Goal: Information Seeking & Learning: Check status

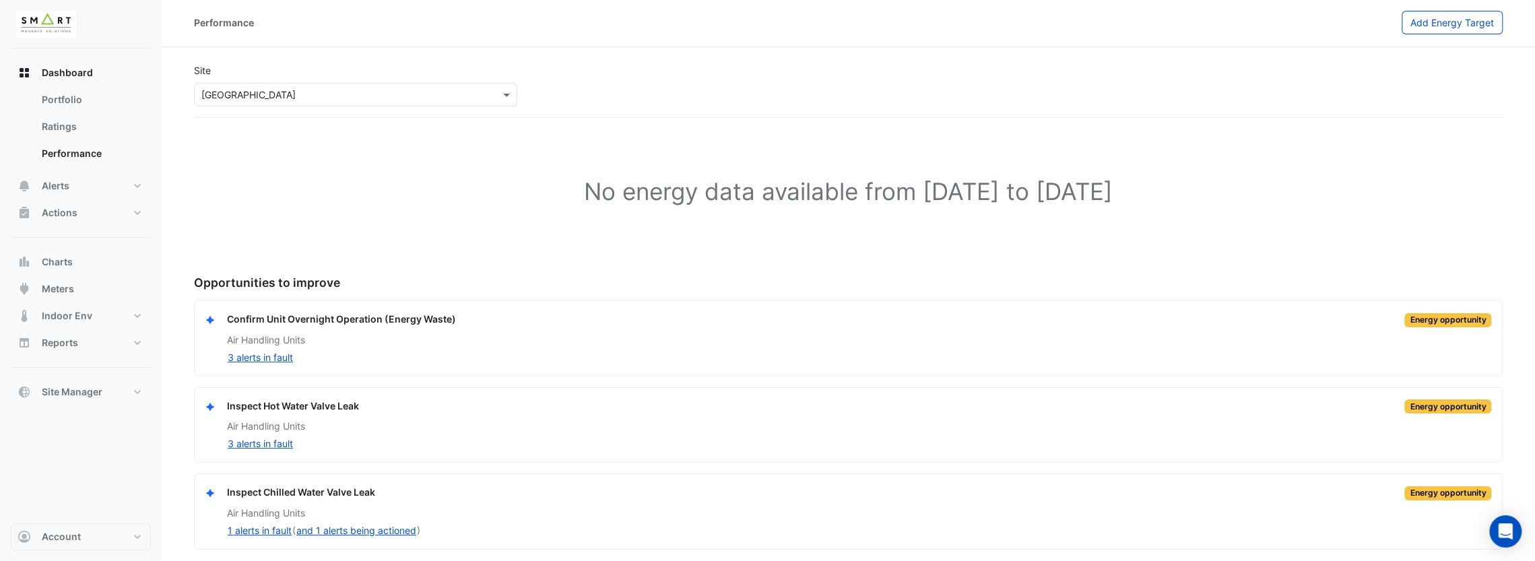
scroll to position [1, 0]
click at [58, 68] on span "Dashboard" at bounding box center [67, 72] width 51 height 13
click at [125, 83] on button "Dashboard" at bounding box center [81, 72] width 140 height 27
click at [114, 96] on link "Portfolio" at bounding box center [91, 99] width 120 height 27
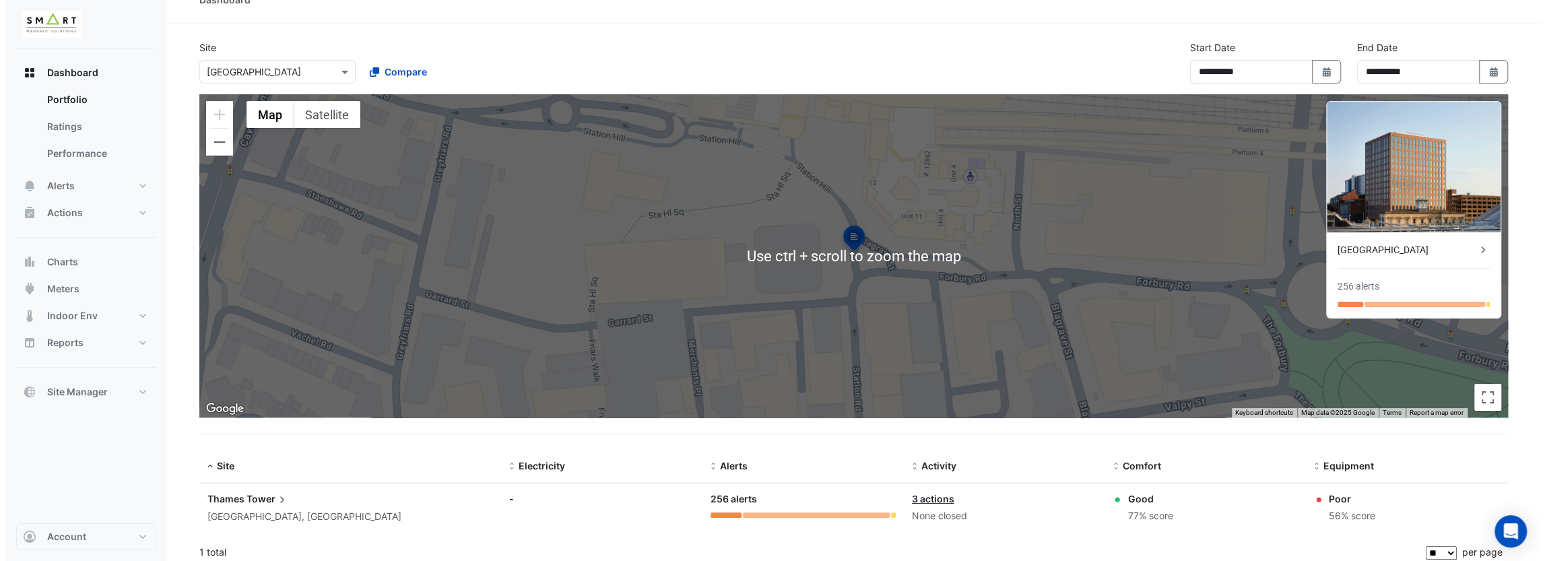
scroll to position [31, 0]
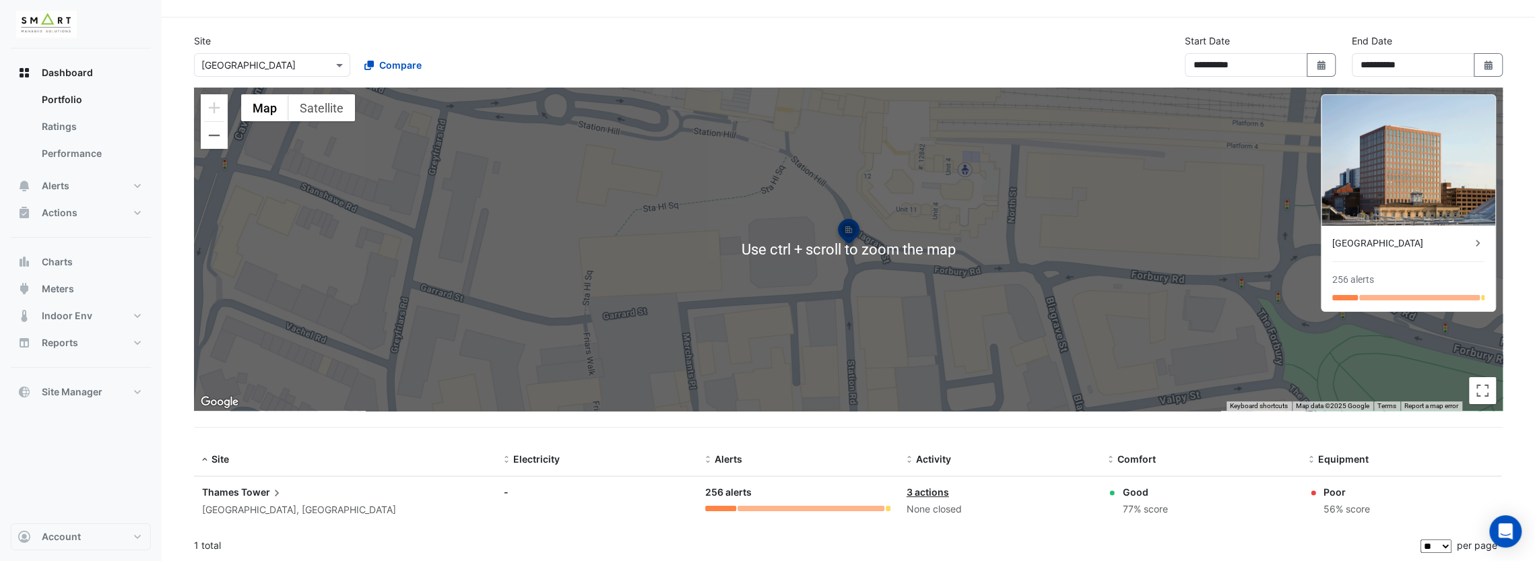
click at [264, 502] on div "[GEOGRAPHIC_DATA], [GEOGRAPHIC_DATA]" at bounding box center [345, 509] width 286 height 15
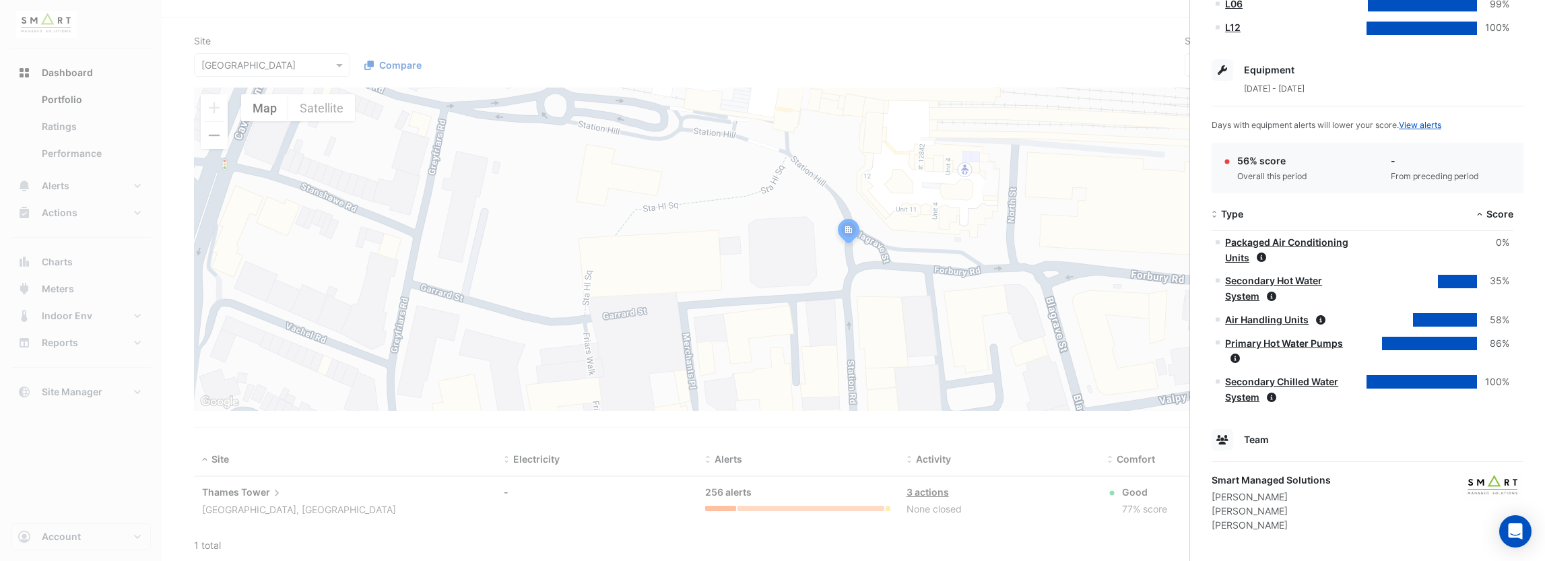
scroll to position [718, 0]
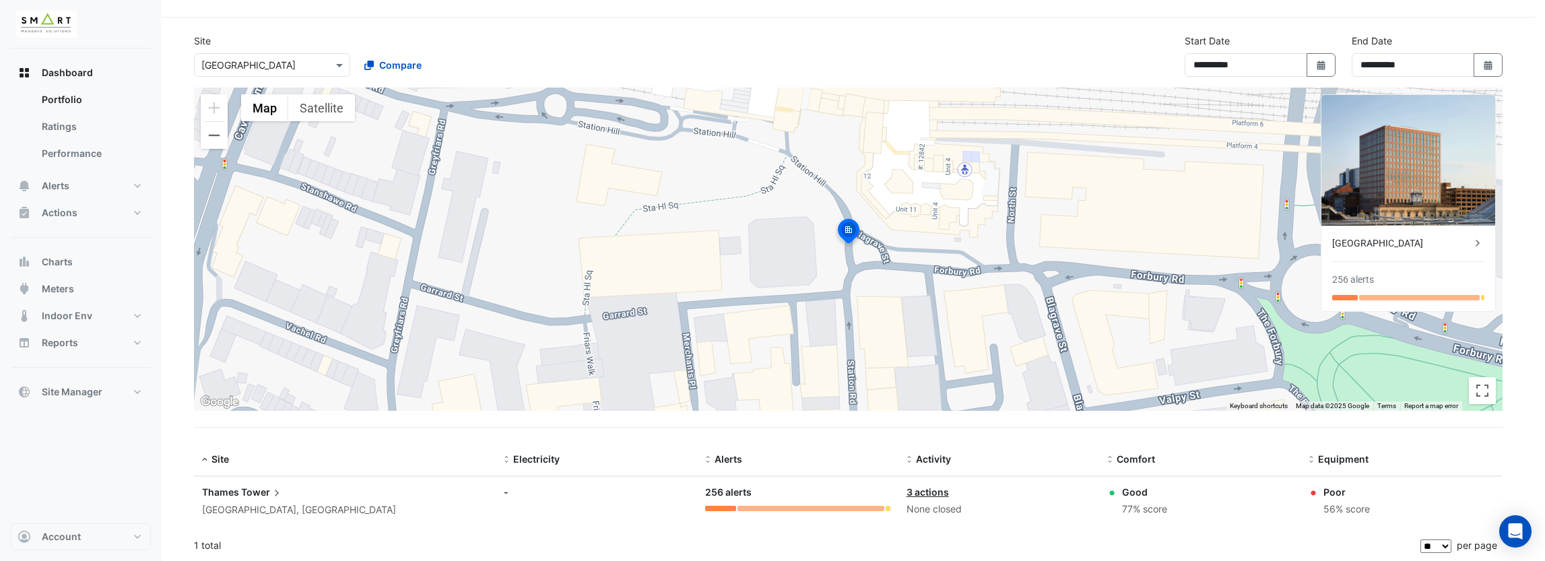
click at [1020, 154] on ngb-offcanvas-backdrop at bounding box center [772, 280] width 1545 height 561
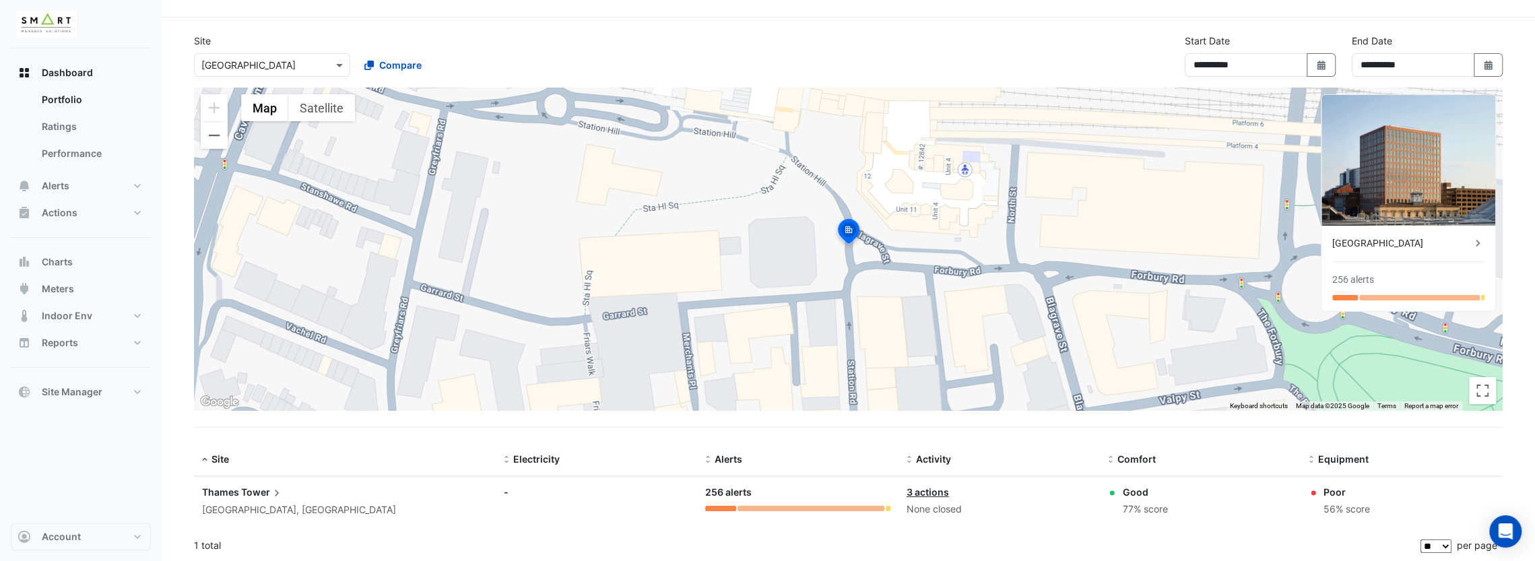
click at [273, 492] on icon at bounding box center [276, 492] width 13 height 13
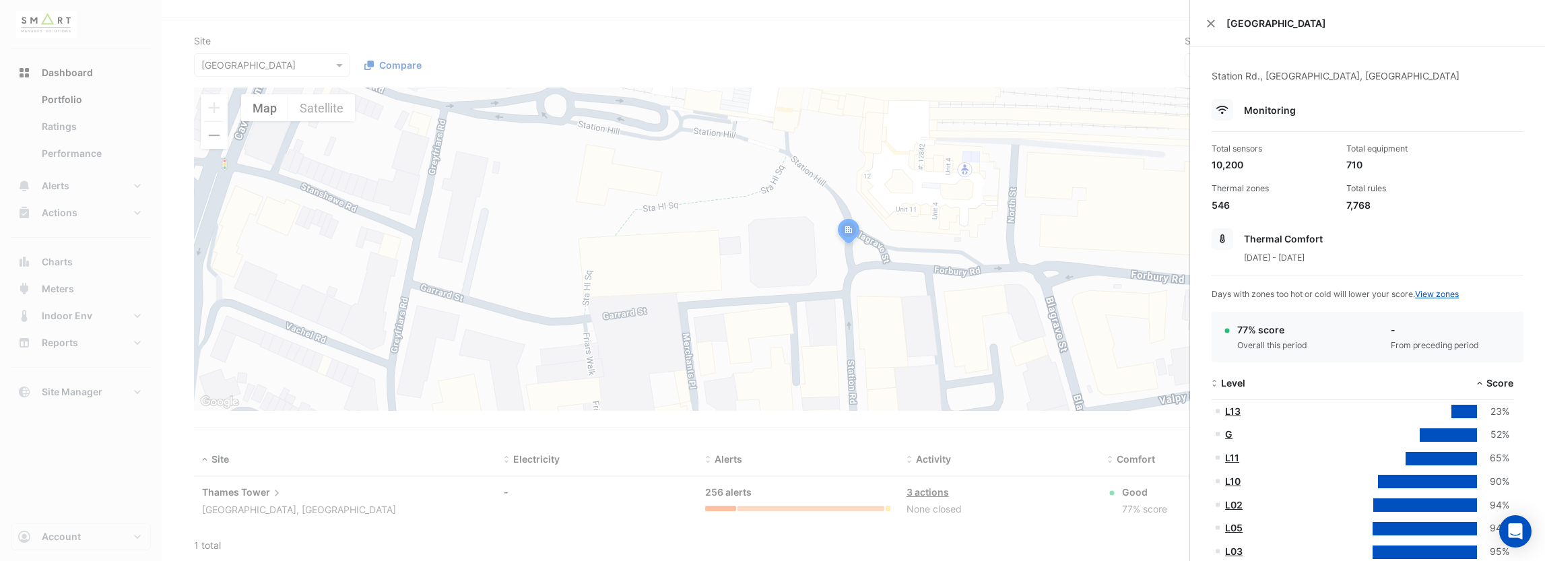
click at [1287, 236] on span "Thermal Comfort" at bounding box center [1283, 238] width 79 height 11
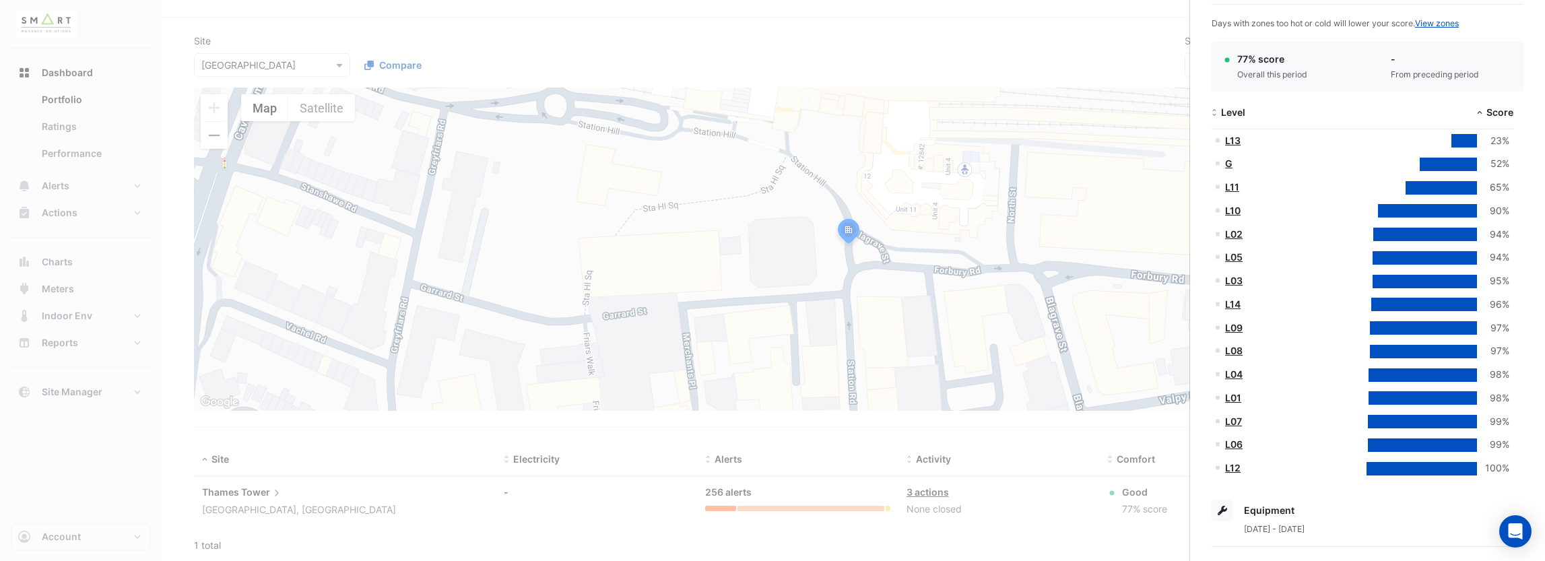
scroll to position [404, 0]
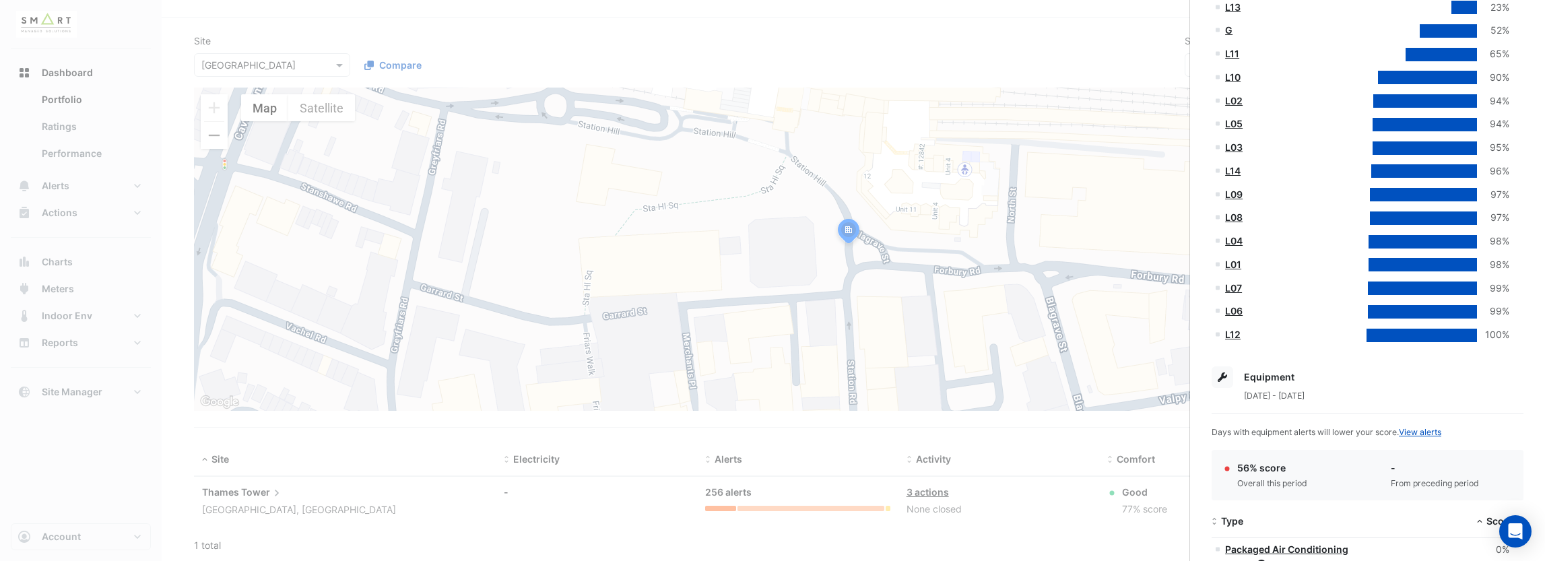
click at [1258, 381] on span "Equipment" at bounding box center [1269, 376] width 51 height 11
drag, startPoint x: 1258, startPoint y: 381, endPoint x: 1246, endPoint y: 381, distance: 12.1
click at [1256, 381] on span "Equipment" at bounding box center [1269, 376] width 51 height 11
click at [1226, 374] on icon at bounding box center [1222, 376] width 9 height 9
click at [1230, 377] on div at bounding box center [1223, 377] width 22 height 22
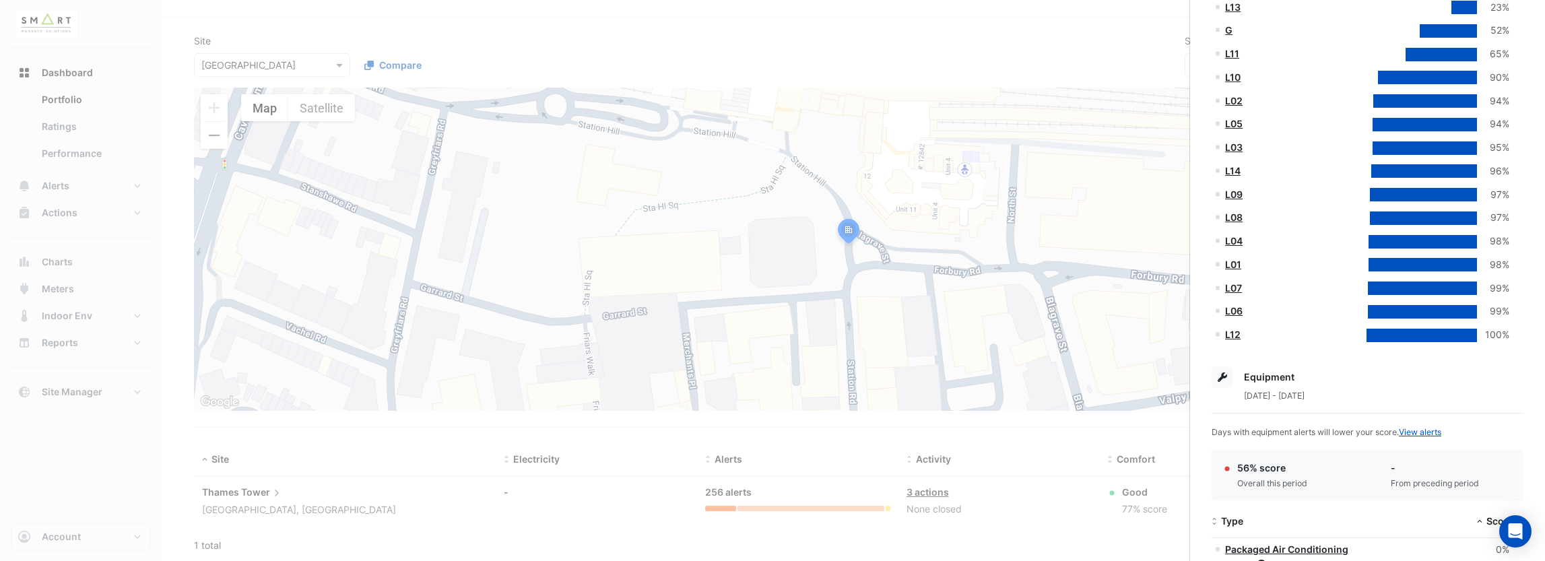
click at [1361, 438] on div "Station Rd., [GEOGRAPHIC_DATA], [GEOGRAPHIC_DATA] Monitoring Total sensors 10,2…" at bounding box center [1367, 260] width 355 height 1234
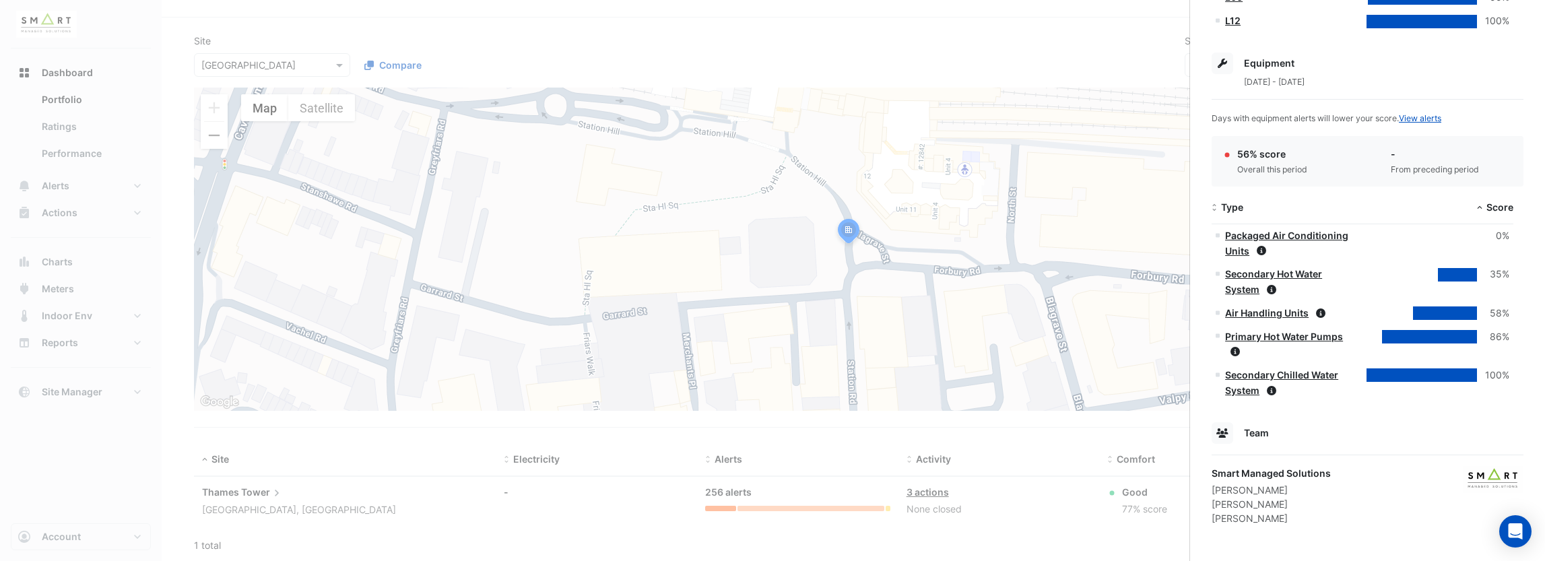
click at [29, 115] on ngb-offcanvas-backdrop at bounding box center [772, 280] width 1545 height 561
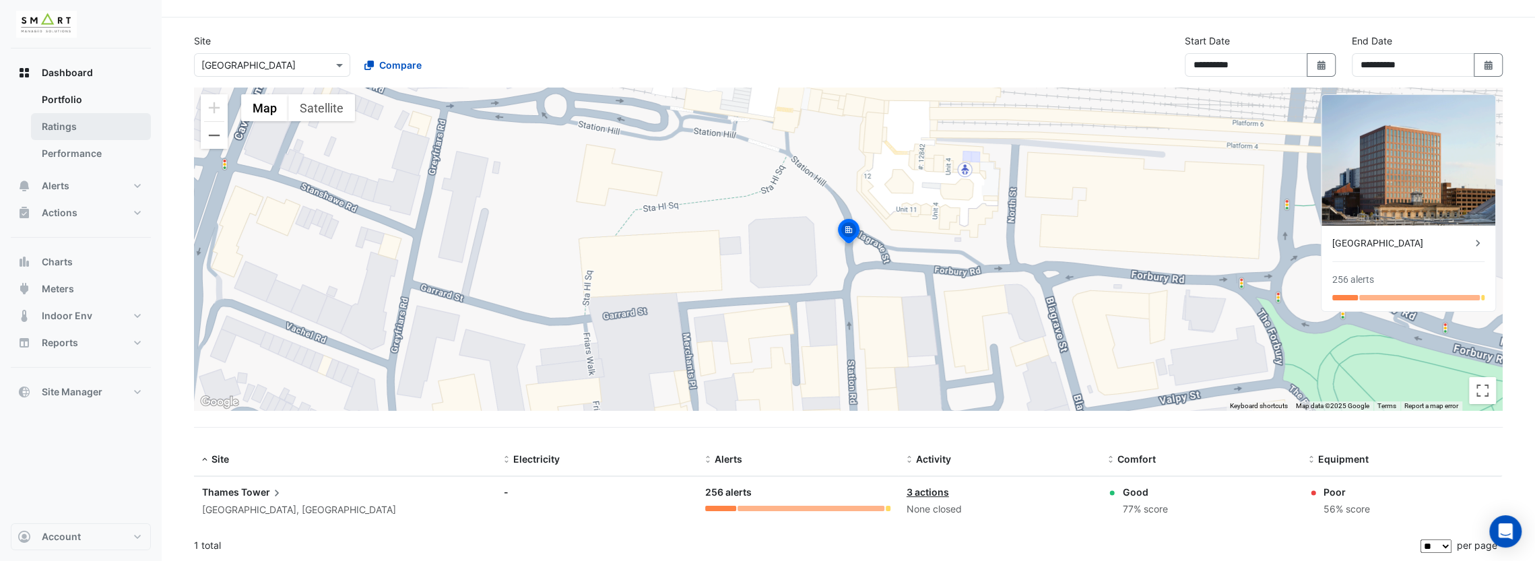
click at [94, 134] on link "Ratings" at bounding box center [91, 126] width 120 height 27
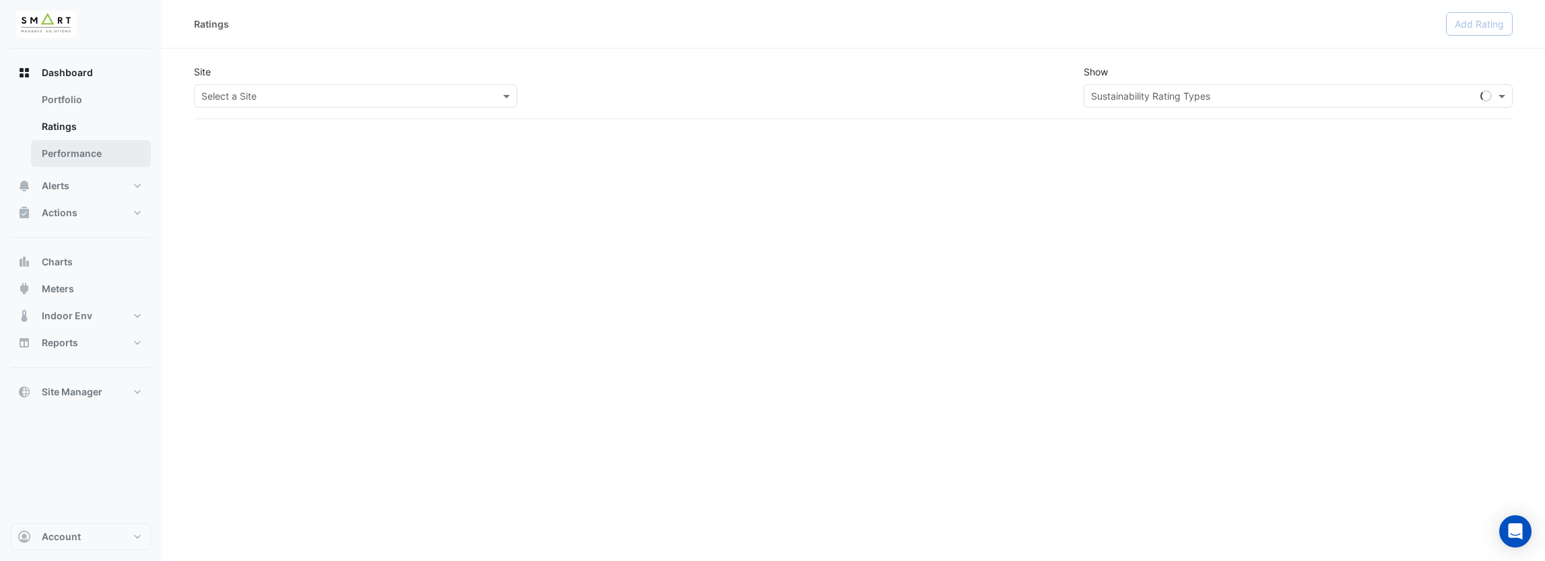
click at [104, 149] on link "Performance" at bounding box center [91, 153] width 120 height 27
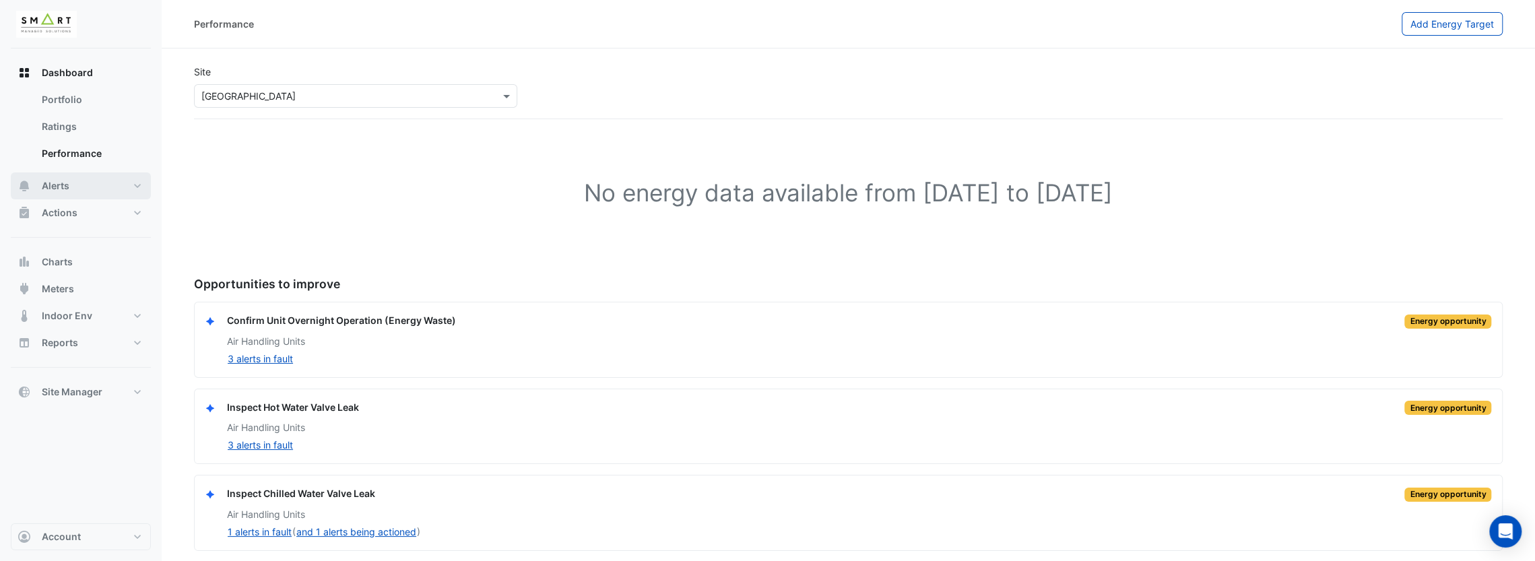
click at [125, 176] on button "Alerts" at bounding box center [81, 185] width 140 height 27
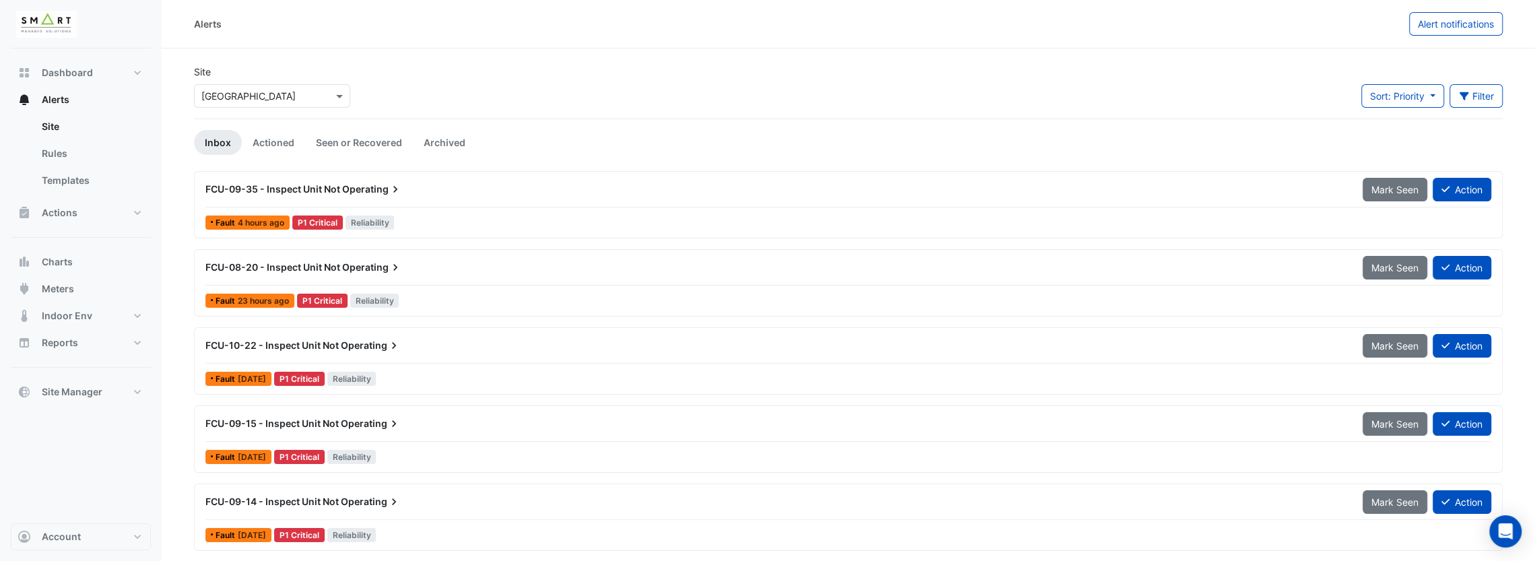
click at [360, 186] on span "Operating" at bounding box center [372, 189] width 60 height 13
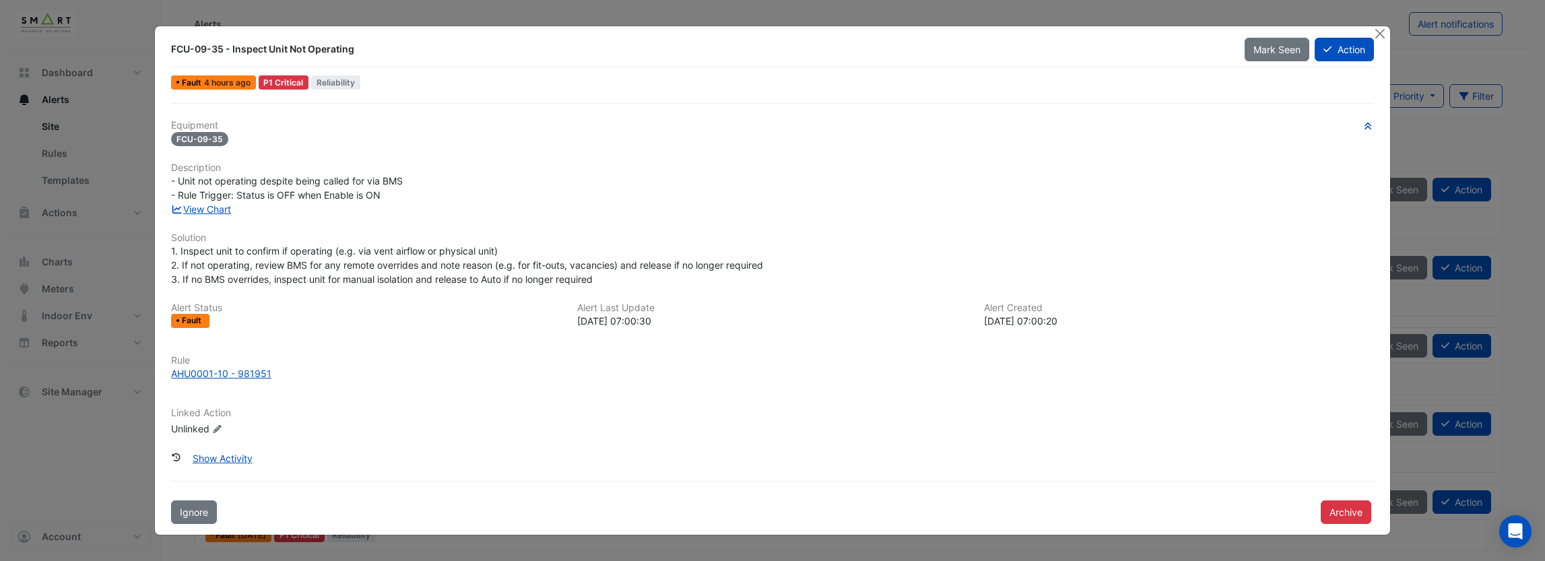
click at [98, 438] on ngb-modal-window "FCU-09-35 - Inspect Unit Not Operating Mark Seen Action Fault 4 hours ago P1 Cr…" at bounding box center [772, 280] width 1545 height 561
click at [1379, 30] on button "Close" at bounding box center [1380, 33] width 14 height 14
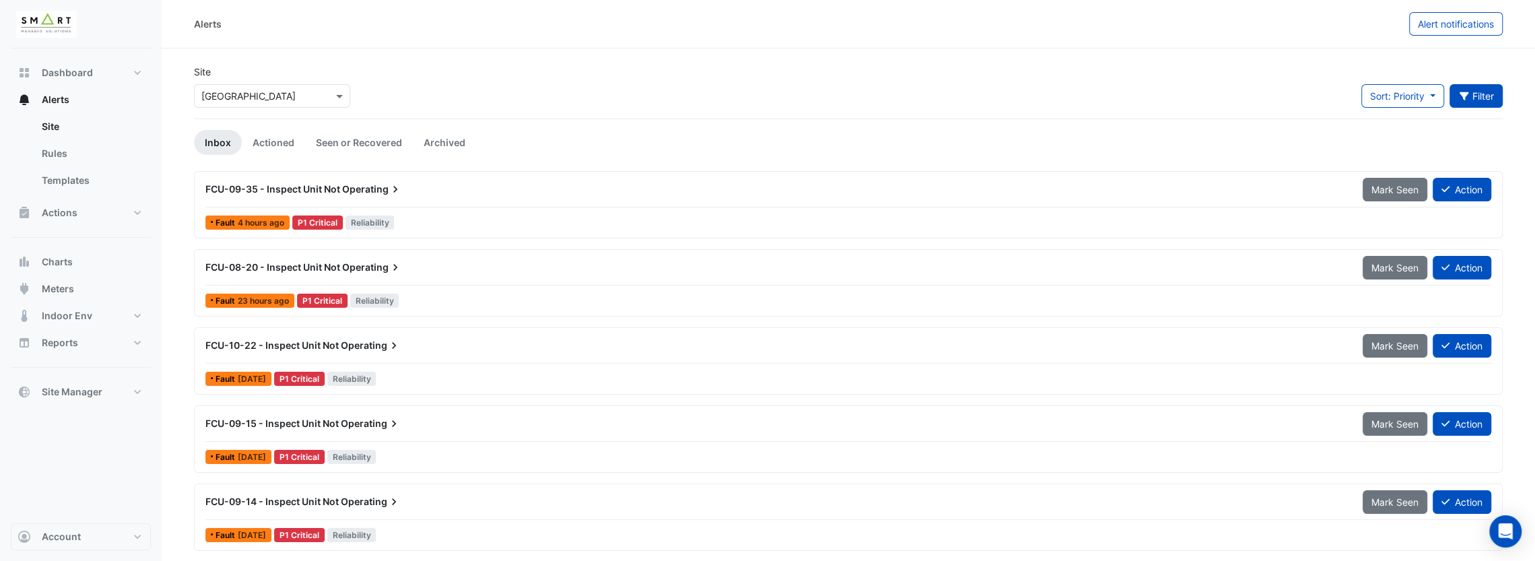
click at [1462, 101] on fa-icon "button" at bounding box center [1464, 95] width 12 height 11
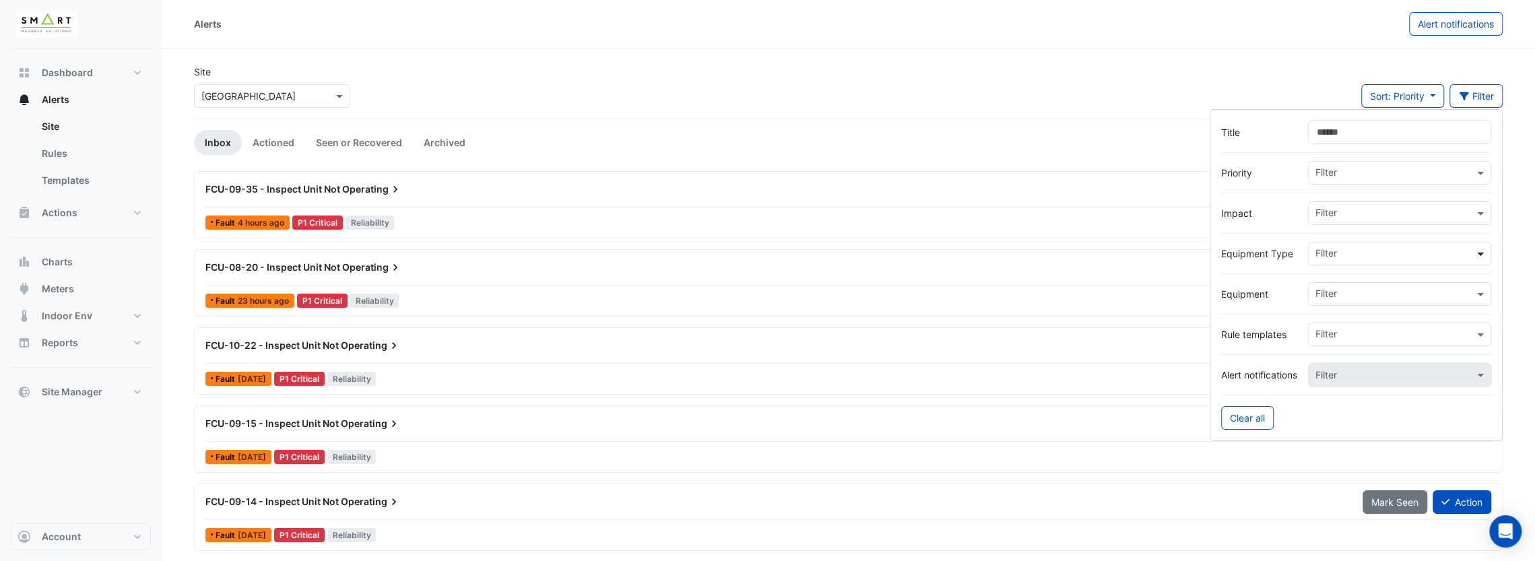
click at [1486, 251] on span at bounding box center [1482, 254] width 17 height 14
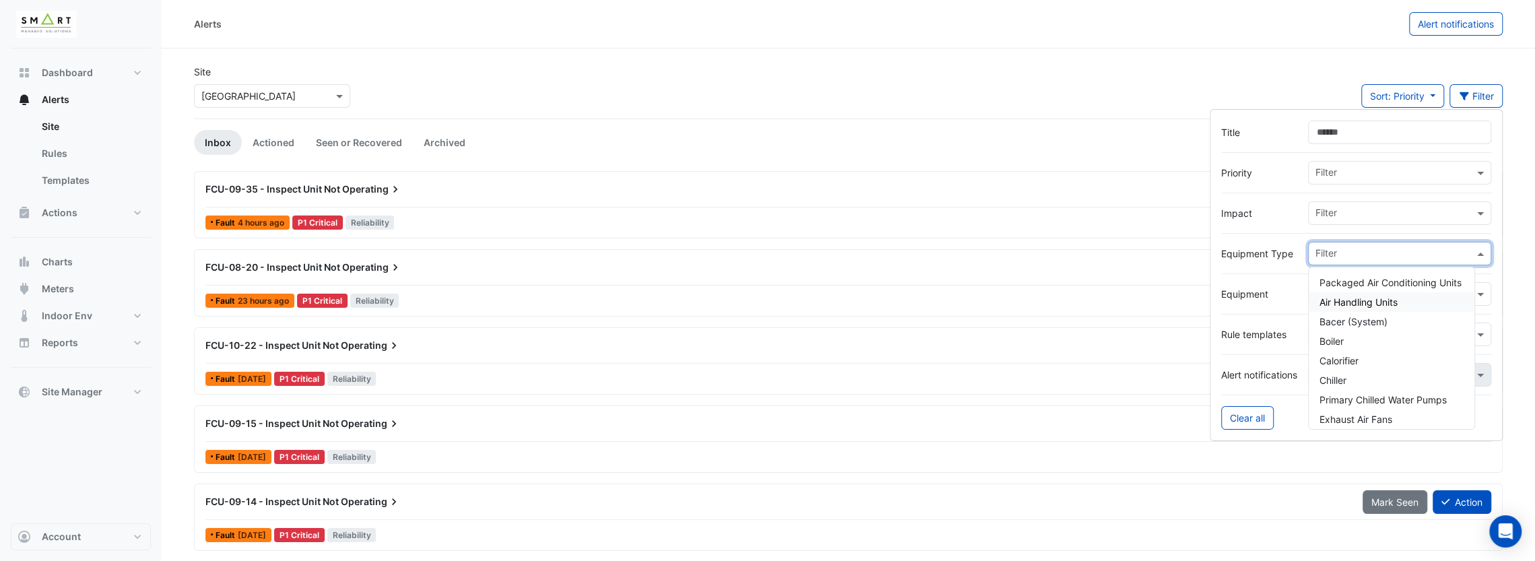
click at [1011, 109] on div "Site Select a Site × [GEOGRAPHIC_DATA] Sort: Priority Priority Updated Filter" at bounding box center [848, 92] width 1325 height 54
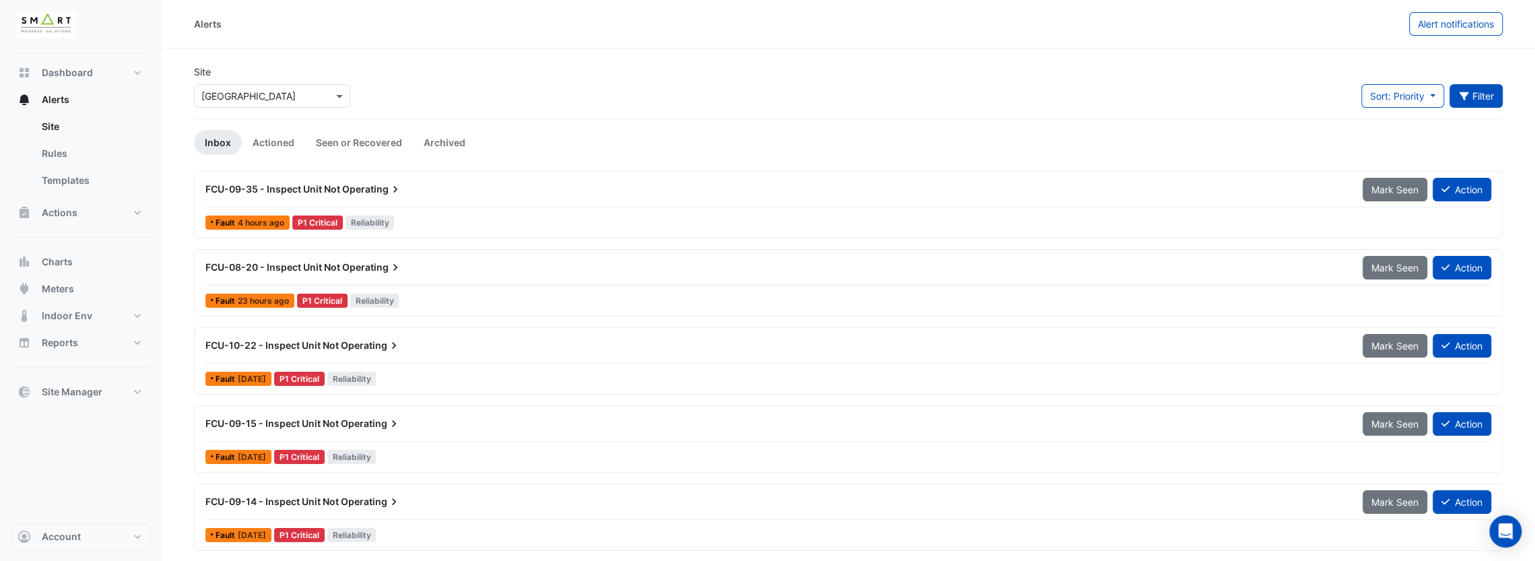
click at [1489, 92] on button "Filter" at bounding box center [1477, 96] width 54 height 24
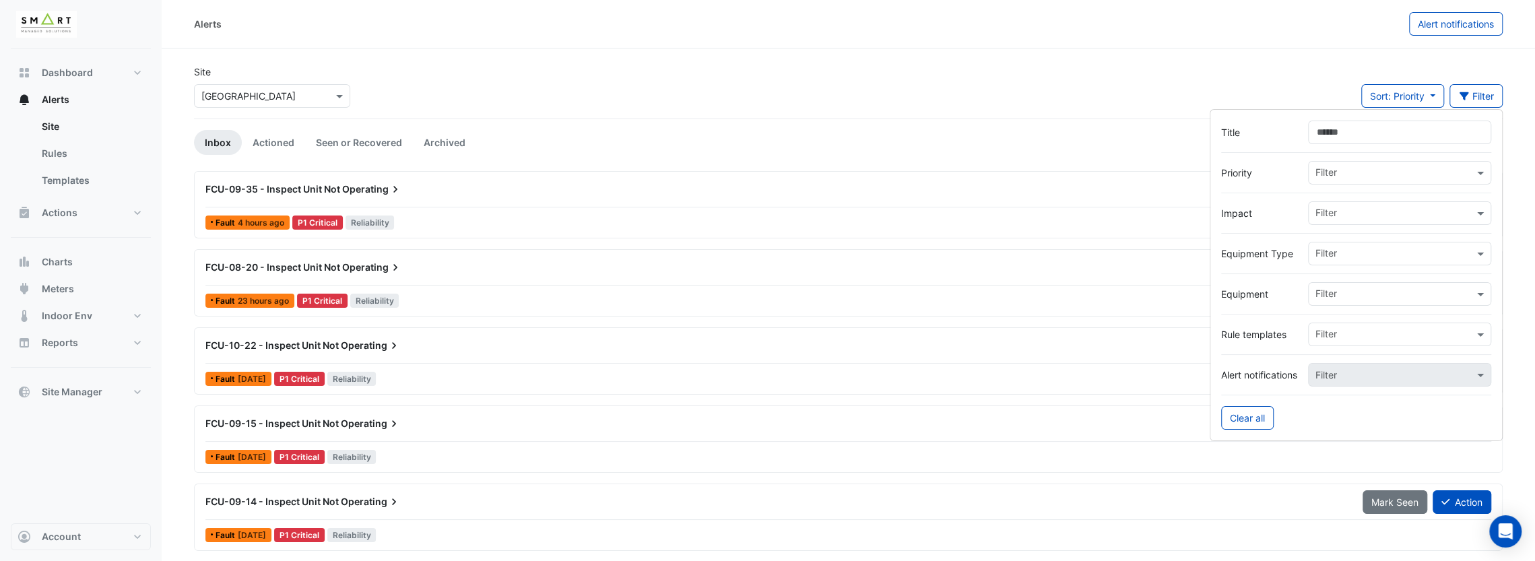
click at [946, 131] on ul "Inbox Actioned Seen or Recovered Archived" at bounding box center [848, 142] width 1309 height 25
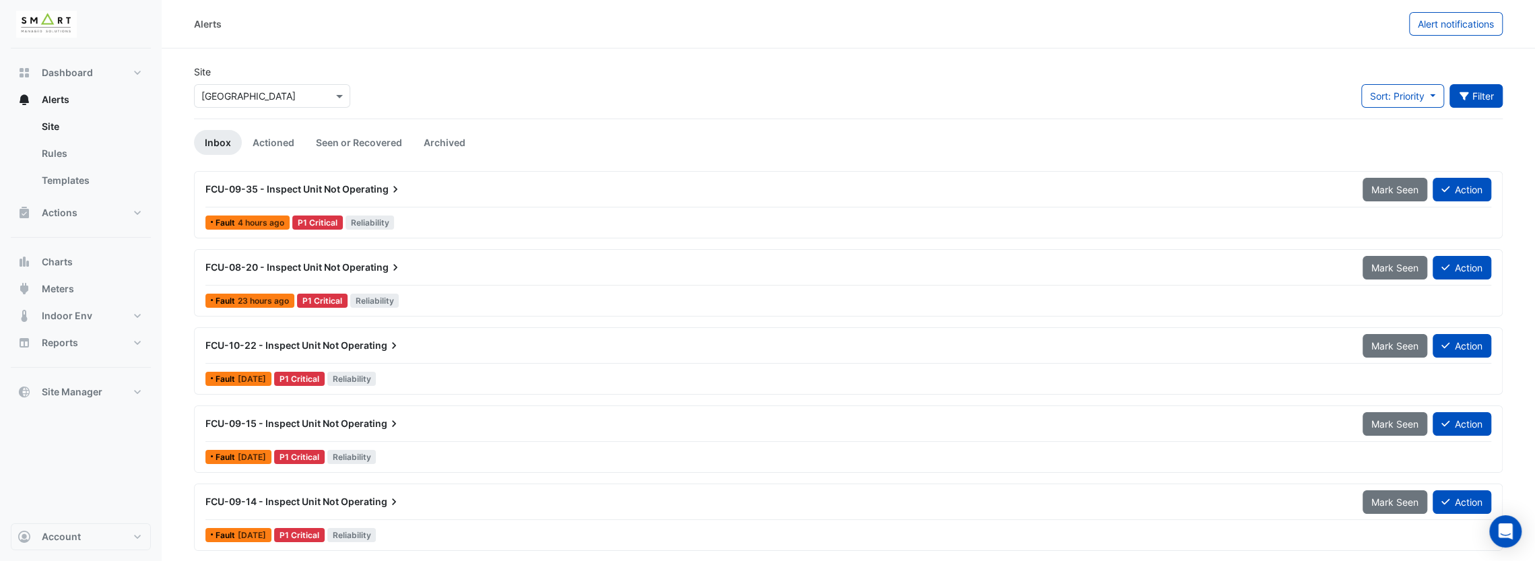
click at [1474, 92] on button "Filter" at bounding box center [1477, 96] width 54 height 24
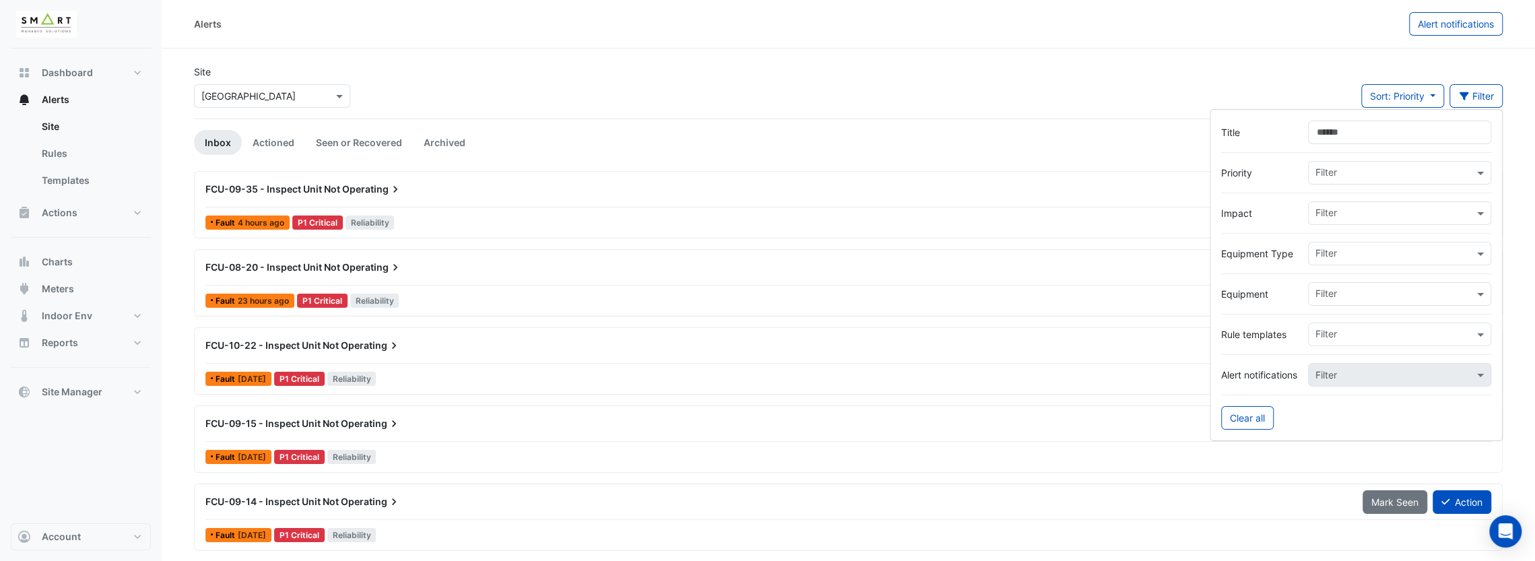
click at [1343, 248] on input "text" at bounding box center [1394, 255] width 158 height 14
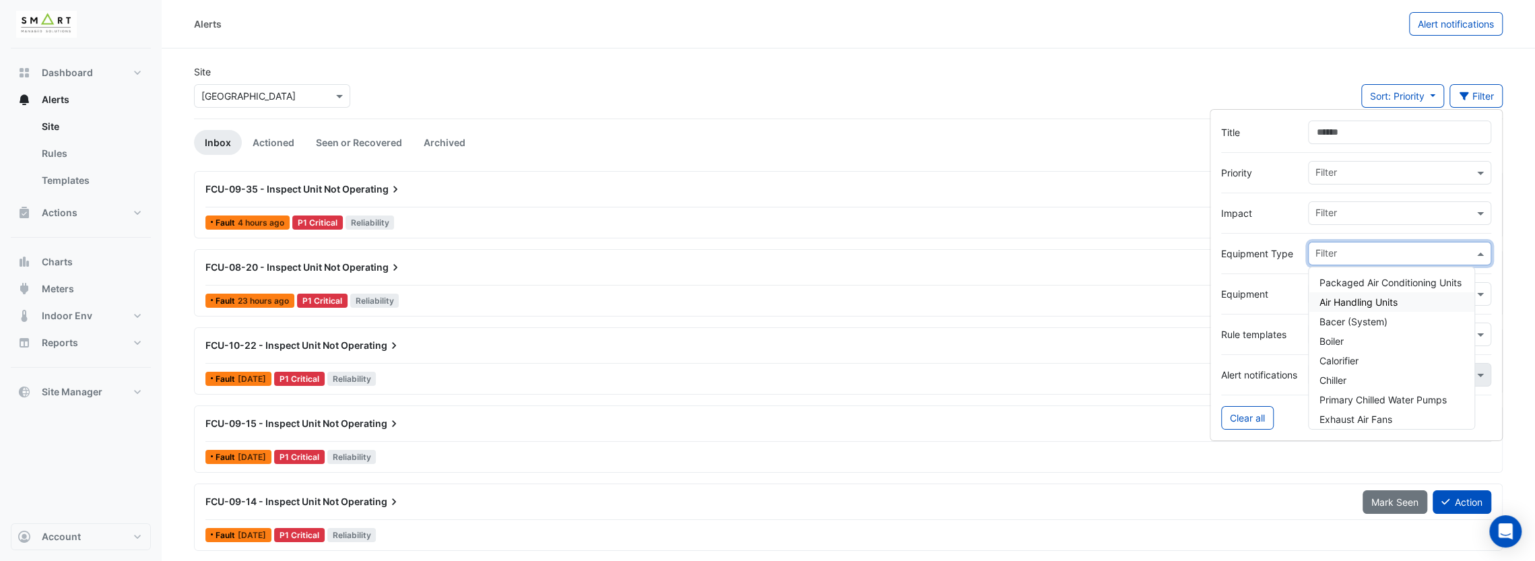
click at [1361, 303] on span "Air Handling Units" at bounding box center [1359, 301] width 78 height 11
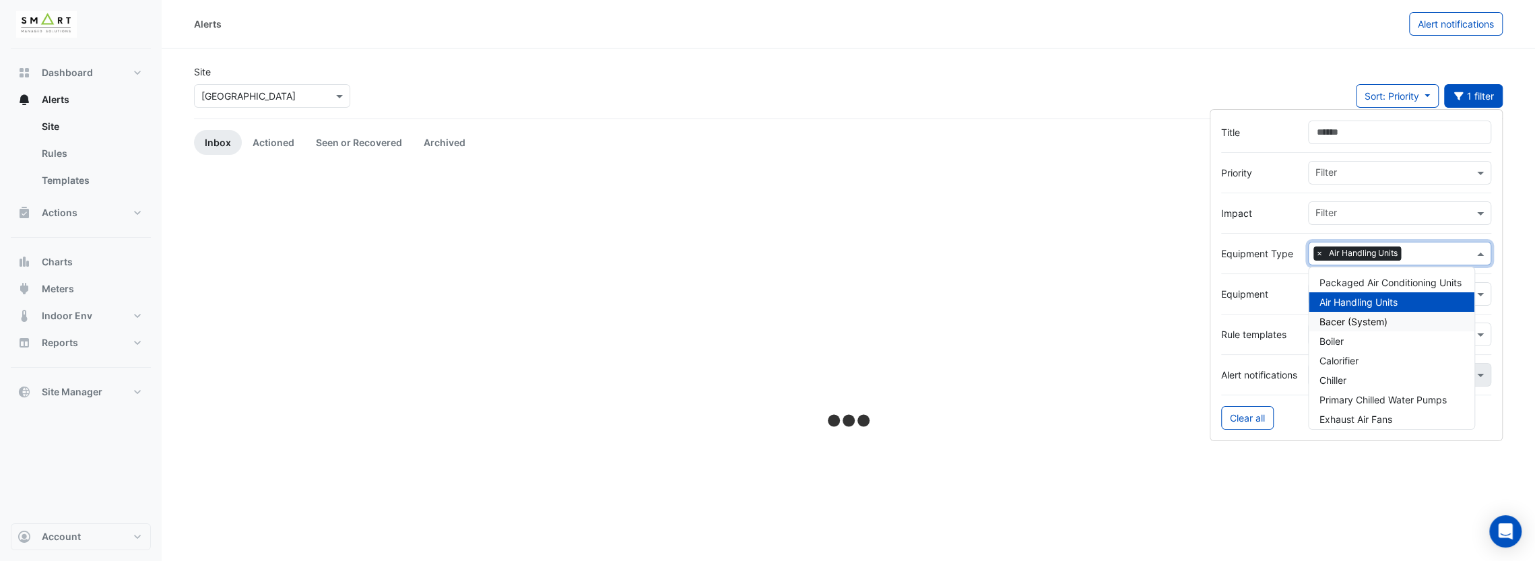
click at [1388, 320] on div "Bacer (System)" at bounding box center [1392, 322] width 166 height 20
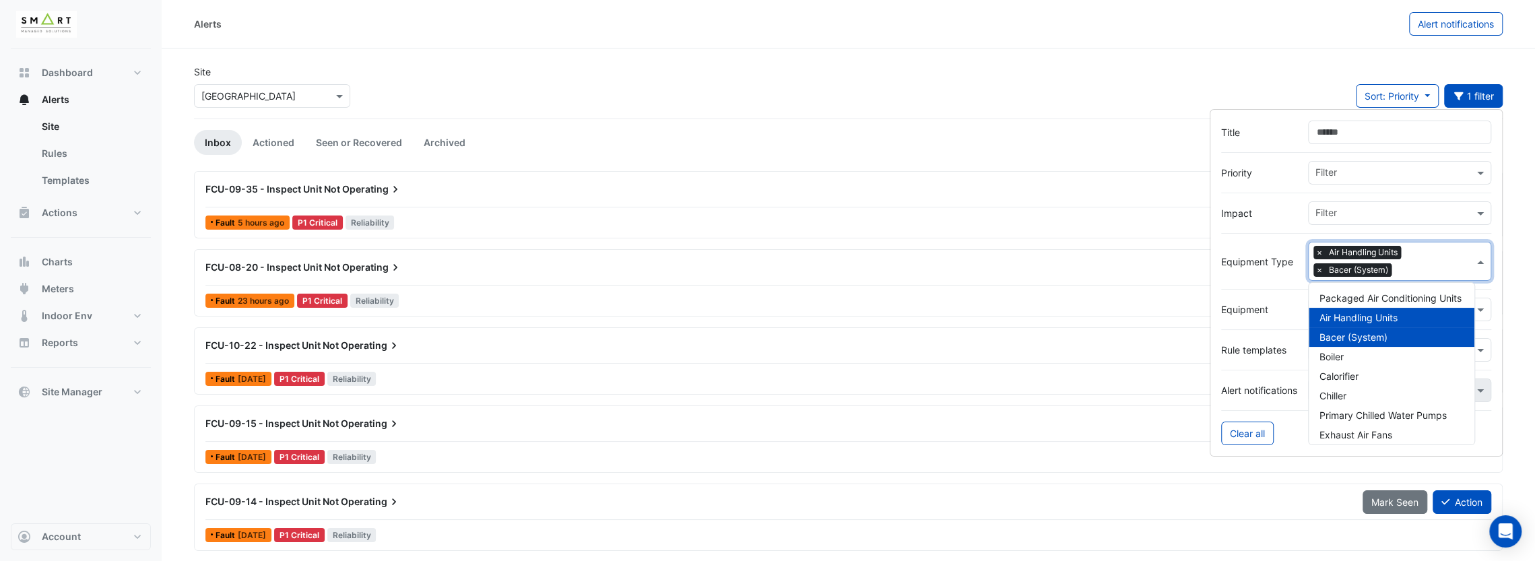
click at [1398, 333] on div "Bacer (System)" at bounding box center [1392, 337] width 166 height 20
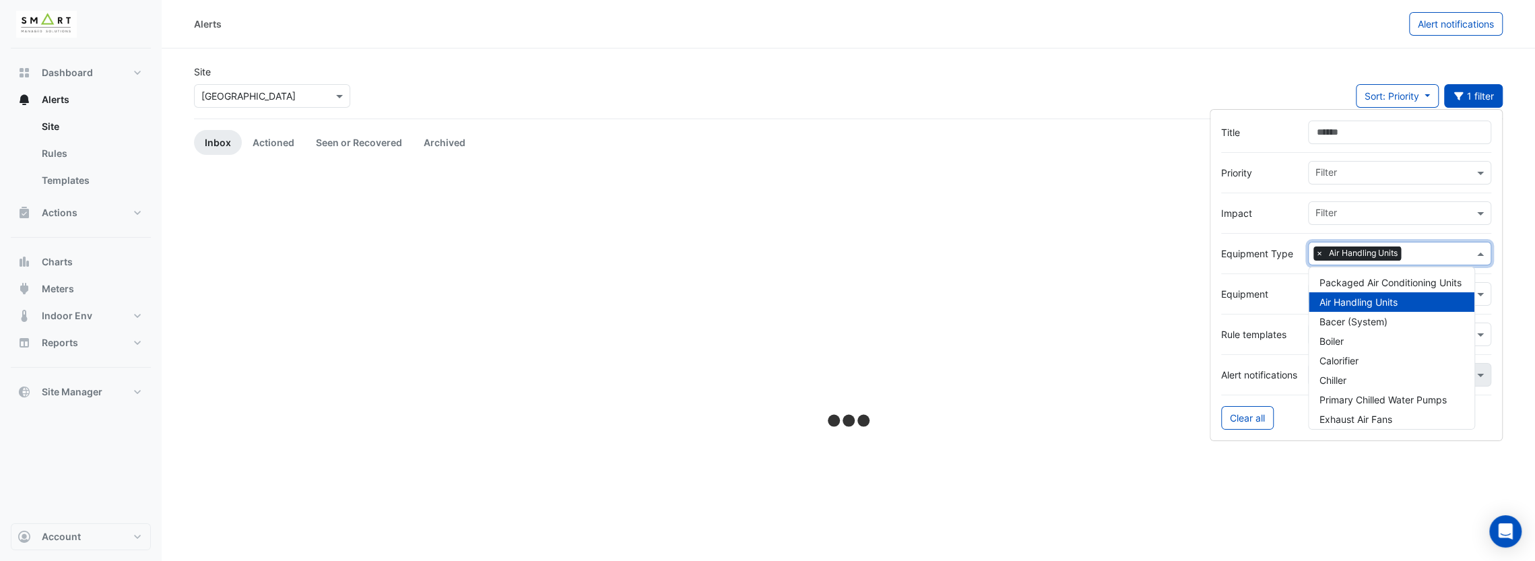
click at [1388, 301] on span "Air Handling Units" at bounding box center [1359, 301] width 78 height 11
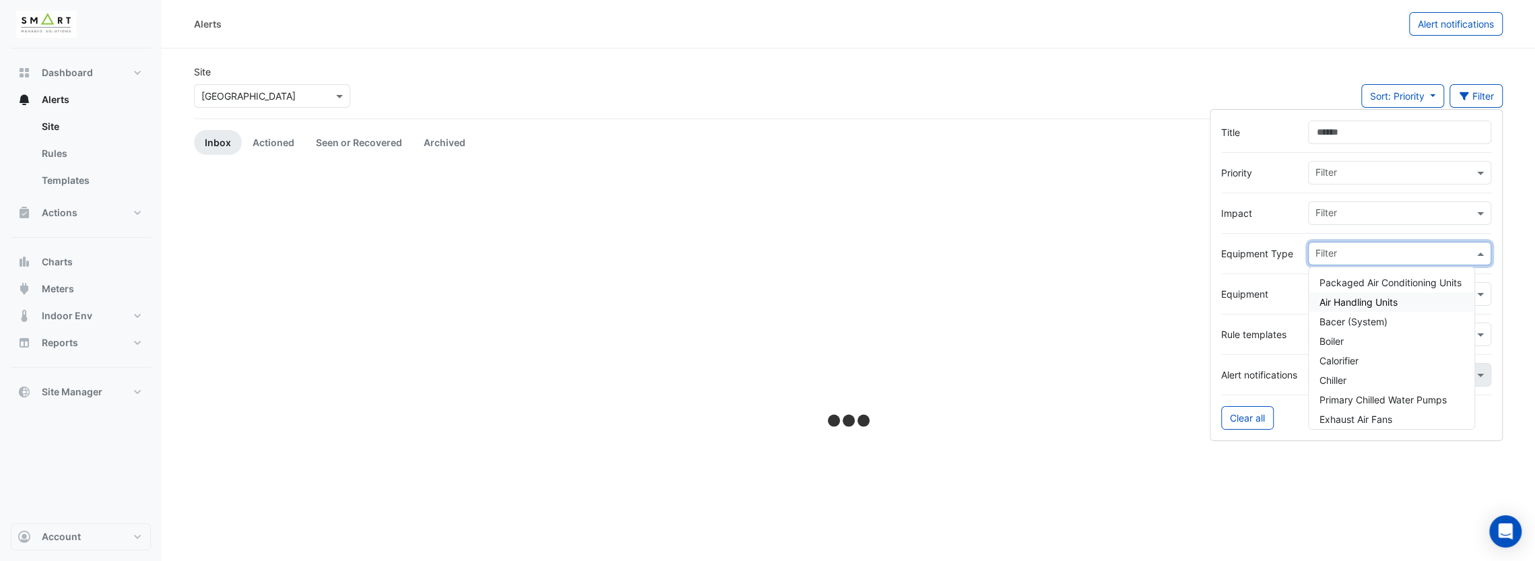
click at [1168, 86] on div "Site Select a Site × [GEOGRAPHIC_DATA] Sort: Priority Priority Updated Filter" at bounding box center [848, 92] width 1325 height 54
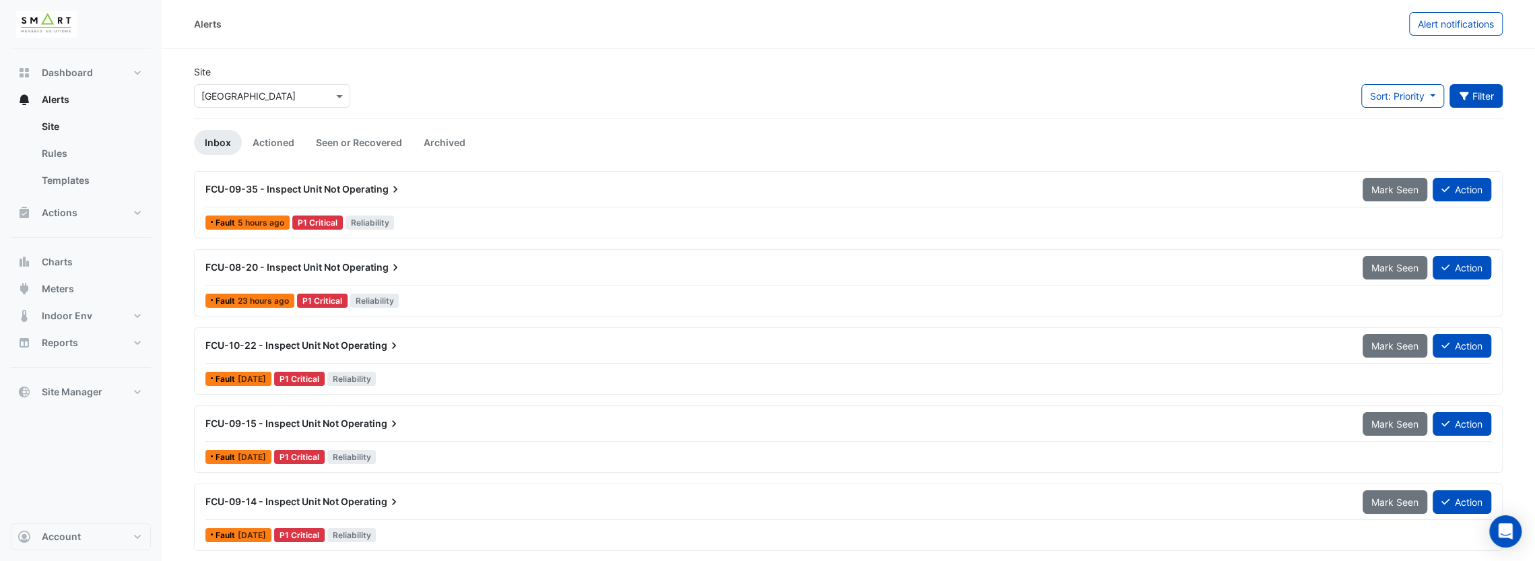
click at [1463, 102] on button "Filter" at bounding box center [1477, 96] width 54 height 24
